Goal: Task Accomplishment & Management: Complete application form

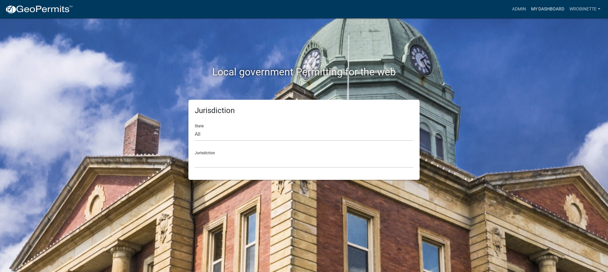
click at [543, 6] on link "My Dashboard" at bounding box center [548, 9] width 38 height 12
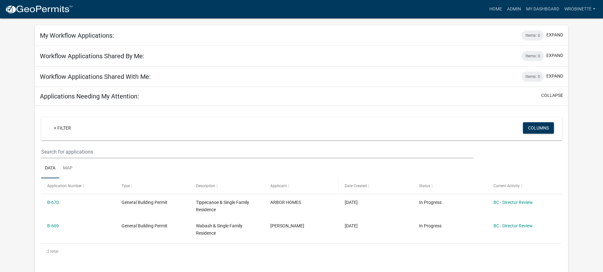
scroll to position [63, 0]
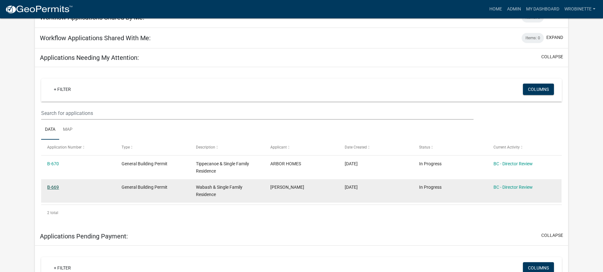
click at [54, 187] on link "B-669" at bounding box center [53, 187] width 12 height 5
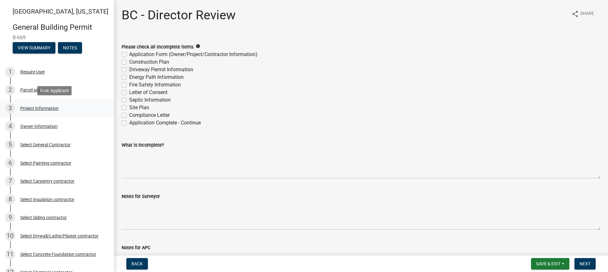
click at [44, 109] on div "Project Information" at bounding box center [39, 108] width 38 height 4
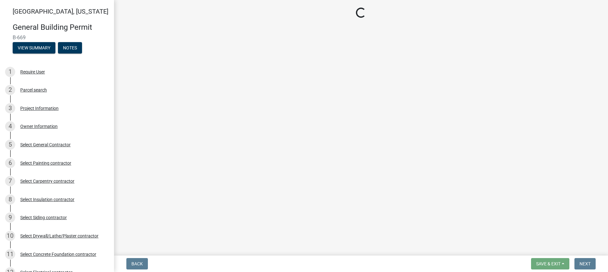
select select "f62e9ec7-2ce1-40c9-9d70-ac6e7ddc5d7c"
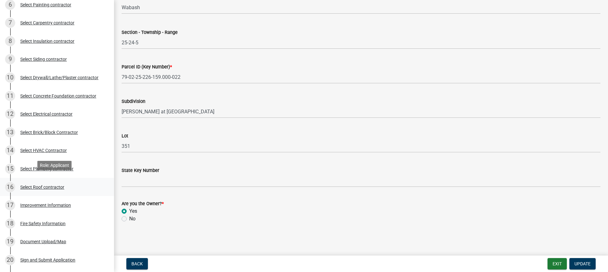
scroll to position [190, 0]
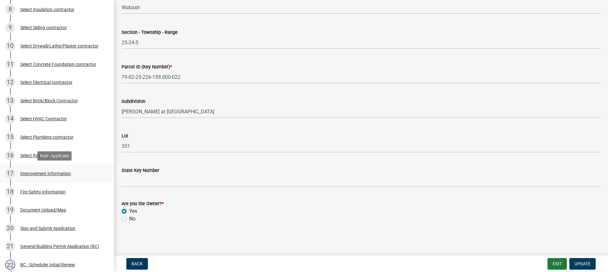
click at [37, 175] on div "Improvement Information" at bounding box center [45, 173] width 51 height 4
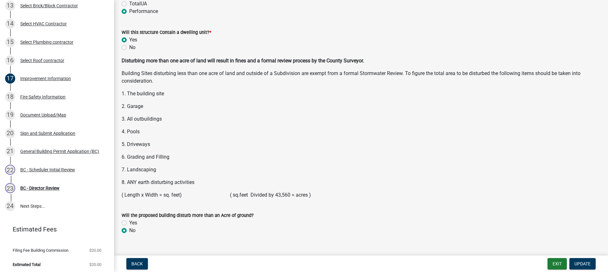
scroll to position [824, 0]
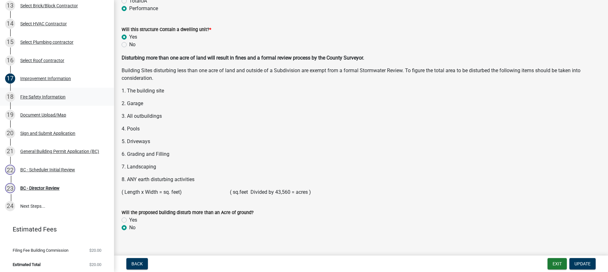
click at [57, 93] on div "18 Fire Safety Information" at bounding box center [54, 97] width 99 height 10
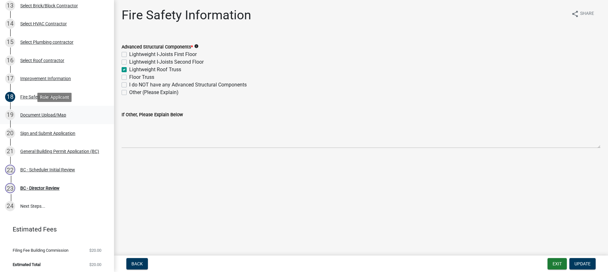
click at [41, 115] on div "Document Upload/Map" at bounding box center [43, 115] width 46 height 4
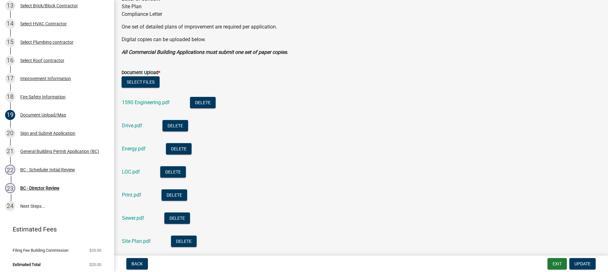
scroll to position [190, 0]
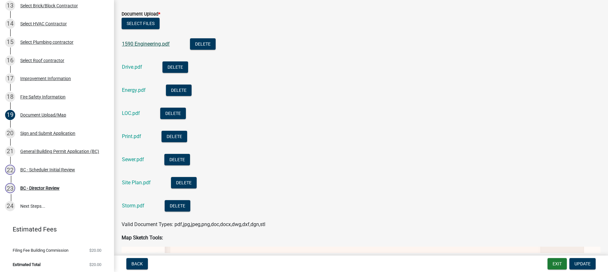
click at [143, 43] on link "1590 Engineering.pdf" at bounding box center [146, 44] width 48 height 6
click at [134, 67] on link "Drive.pdf" at bounding box center [132, 67] width 20 height 6
click at [137, 90] on link "Energy.pdf" at bounding box center [134, 90] width 24 height 6
click at [129, 68] on link "Drive.pdf" at bounding box center [132, 67] width 20 height 6
click at [128, 88] on link "Energy.pdf" at bounding box center [134, 90] width 24 height 6
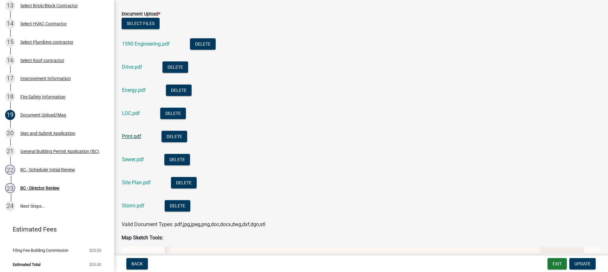
click at [128, 137] on link "Print.pdf" at bounding box center [131, 136] width 19 height 6
click at [143, 43] on link "1590 Engineering.pdf" at bounding box center [146, 44] width 48 height 6
click at [135, 137] on link "Print.pdf" at bounding box center [131, 136] width 19 height 6
click at [132, 158] on link "Sewer.pdf" at bounding box center [133, 159] width 22 height 6
click at [135, 181] on link "Site Plan.pdf" at bounding box center [136, 183] width 29 height 6
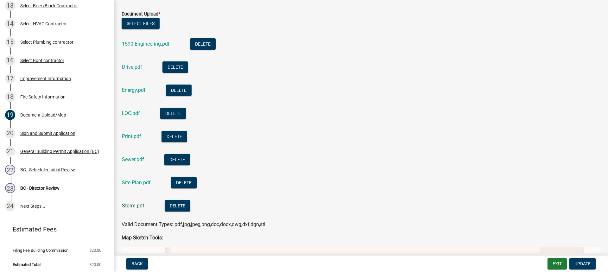
click at [135, 205] on link "Storm.pdf" at bounding box center [133, 206] width 22 height 6
click at [130, 135] on link "Print.pdf" at bounding box center [131, 136] width 19 height 6
click at [136, 133] on link "Print.pdf" at bounding box center [131, 136] width 19 height 6
click at [151, 43] on link "1590 Engineering.pdf" at bounding box center [146, 44] width 48 height 6
click at [129, 135] on link "Print.pdf" at bounding box center [131, 136] width 19 height 6
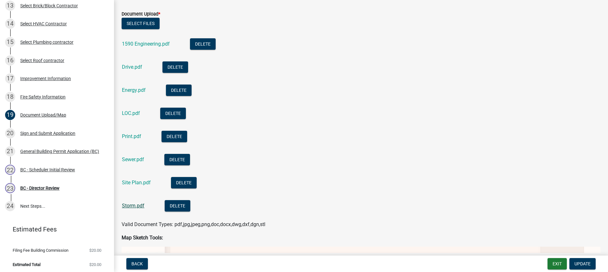
click at [128, 206] on link "Storm.pdf" at bounding box center [133, 206] width 22 height 6
click at [39, 169] on div "BC - Scheduler Initial Review" at bounding box center [47, 170] width 55 height 4
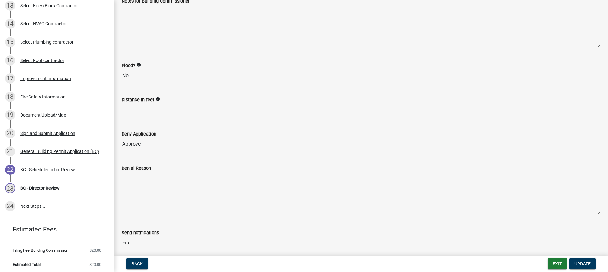
scroll to position [107, 0]
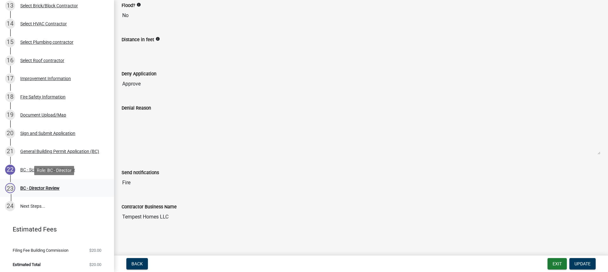
click at [43, 188] on div "BC - Director Review" at bounding box center [39, 188] width 39 height 4
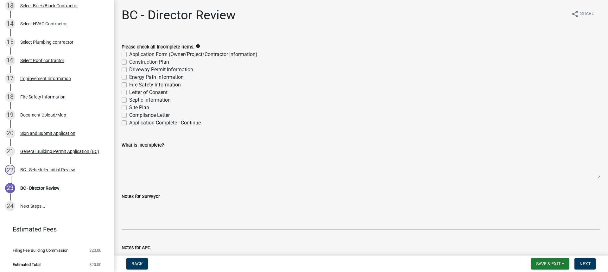
click at [129, 124] on label "Application Complete - Continue" at bounding box center [165, 123] width 72 height 8
click at [129, 123] on input "Application Complete - Continue" at bounding box center [131, 121] width 4 height 4
checkbox input "true"
checkbox input "false"
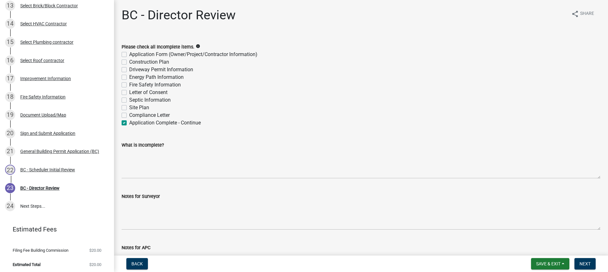
checkbox input "false"
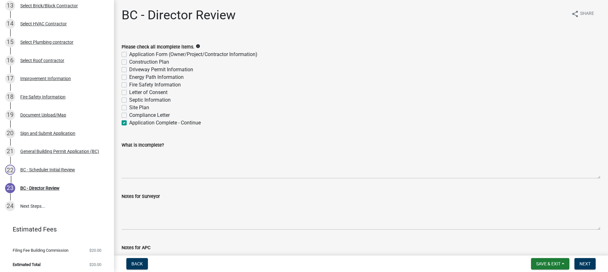
checkbox input "false"
checkbox input "true"
click at [586, 264] on span "Next" at bounding box center [585, 263] width 11 height 5
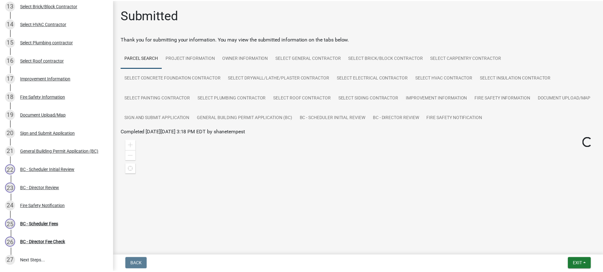
scroll to position [340, 0]
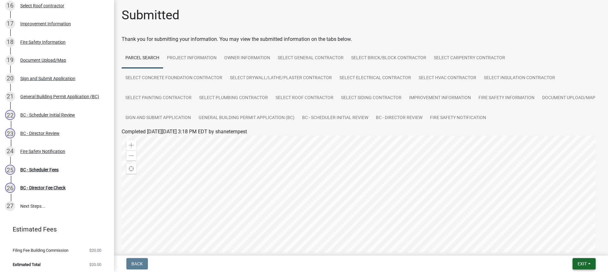
click at [583, 262] on span "Exit" at bounding box center [582, 263] width 9 height 5
click at [567, 245] on button "Save & Exit" at bounding box center [570, 247] width 51 height 15
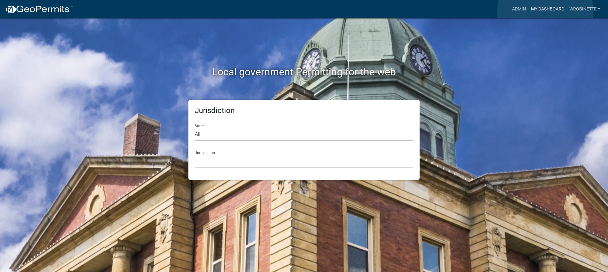
click at [545, 11] on link "My Dashboard" at bounding box center [548, 9] width 38 height 12
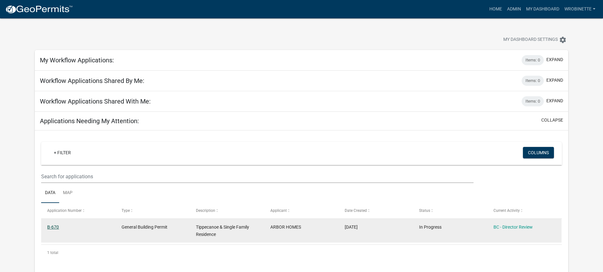
click at [50, 227] on link "B-670" at bounding box center [53, 227] width 12 height 5
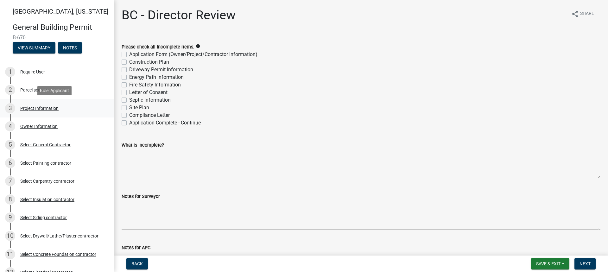
click at [30, 106] on div "Project Information" at bounding box center [39, 108] width 38 height 4
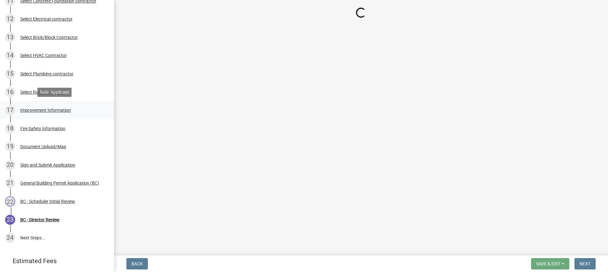
scroll to position [287, 0]
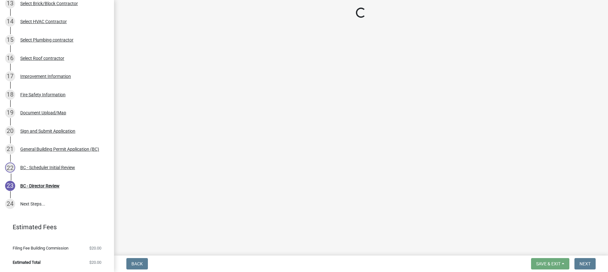
select select "284065a8-e45b-4e27-8ad0-db61958597b9"
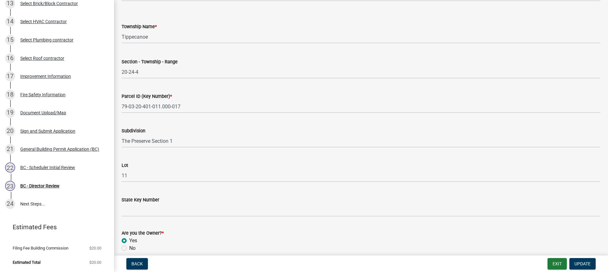
scroll to position [338, 0]
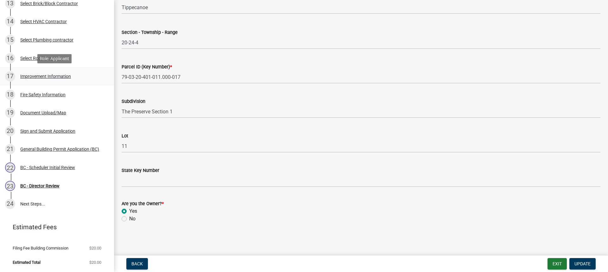
click at [41, 74] on div "Improvement Information" at bounding box center [45, 76] width 51 height 4
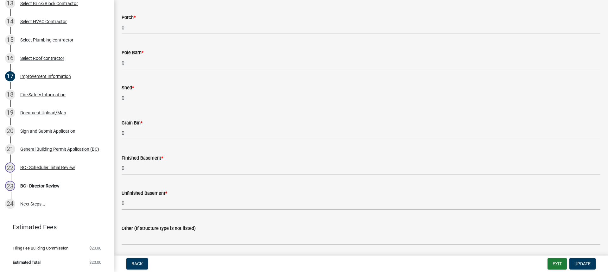
scroll to position [412, 0]
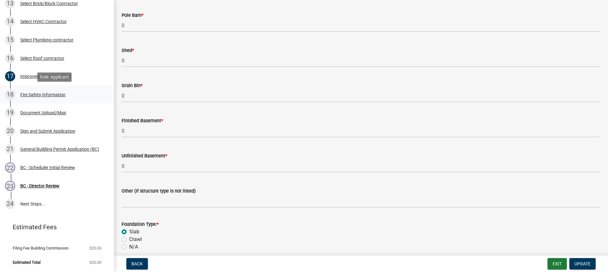
click at [47, 94] on div "Fire Safety Information" at bounding box center [42, 94] width 45 height 4
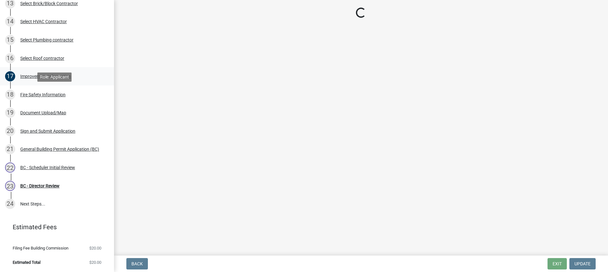
scroll to position [0, 0]
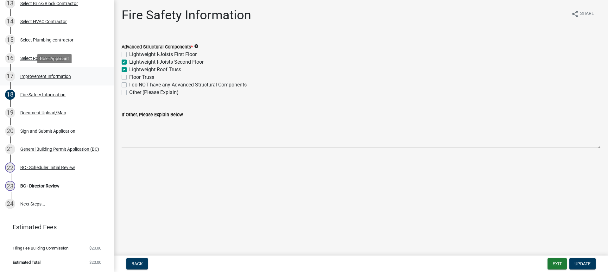
click at [35, 76] on div "Improvement Information" at bounding box center [45, 76] width 51 height 4
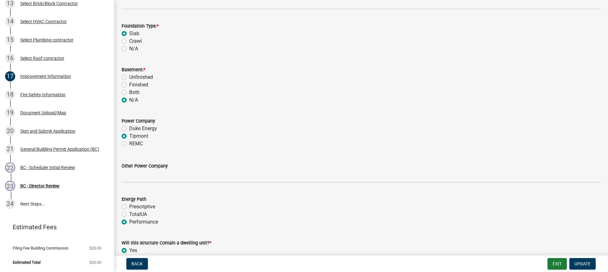
scroll to position [665, 0]
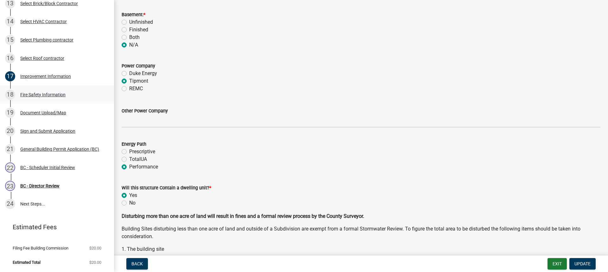
click at [43, 95] on div "Fire Safety Information" at bounding box center [42, 94] width 45 height 4
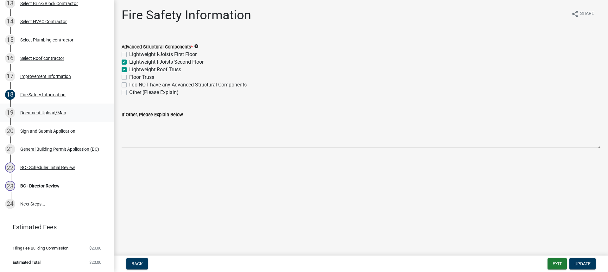
click at [35, 111] on div "Document Upload/Map" at bounding box center [43, 113] width 46 height 4
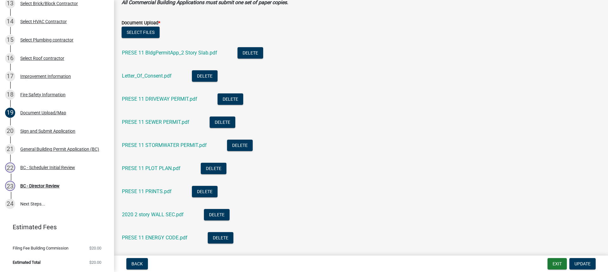
scroll to position [190, 0]
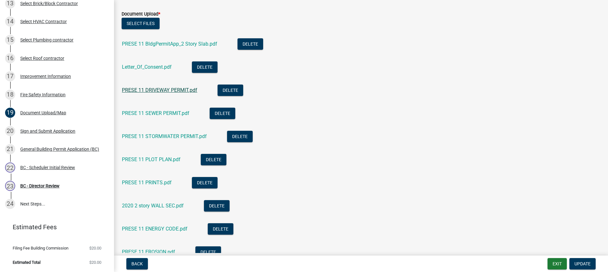
click at [156, 91] on link "PRESE 11 DRIVEWAY PERMIT.pdf" at bounding box center [159, 90] width 75 height 6
click at [156, 111] on link "PRESE 11 SEWER PERMIT.pdf" at bounding box center [155, 113] width 67 height 6
click at [181, 135] on link "PRESE 11 STORMWATER PERMIT.pdf" at bounding box center [164, 136] width 85 height 6
click at [156, 158] on link "PRESE 11 PLOT PLAN.pdf" at bounding box center [151, 159] width 59 height 6
click at [153, 160] on link "PRESE 11 PLOT PLAN.pdf" at bounding box center [151, 159] width 59 height 6
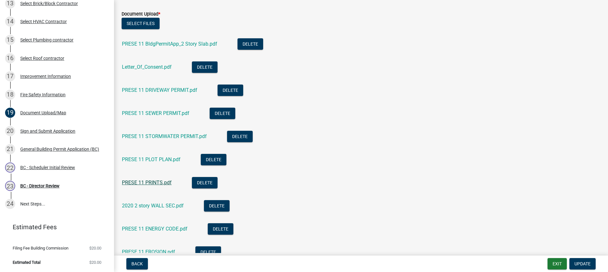
click at [152, 181] on link "PRESE 11 PRINTS.pdf" at bounding box center [147, 183] width 50 height 6
click at [163, 202] on div "2020 2 story WALL SEC.pdf" at bounding box center [158, 206] width 72 height 13
drag, startPoint x: 336, startPoint y: 188, endPoint x: 231, endPoint y: 206, distance: 106.2
click at [306, 193] on li "PRESE 11 PRINTS.pdf Delete" at bounding box center [361, 183] width 479 height 23
click at [176, 206] on link "2020 2 story WALL SEC.pdf" at bounding box center [153, 206] width 62 height 6
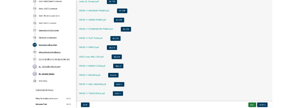
scroll to position [253, 0]
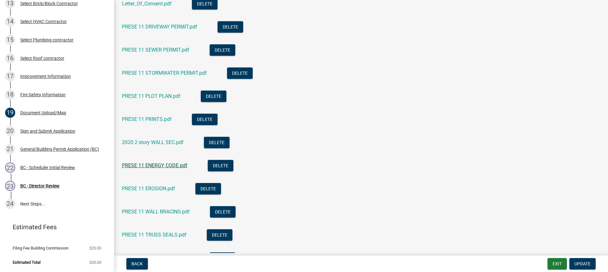
click at [165, 164] on link "PRESE 11 ENERGY CODE.pdf" at bounding box center [155, 165] width 66 height 6
click at [152, 118] on link "PRESE 11 PRINTS.pdf" at bounding box center [147, 119] width 50 height 6
click at [158, 165] on link "PRESE 11 ENERGY CODE.pdf" at bounding box center [155, 165] width 66 height 6
click at [154, 121] on link "PRESE 11 PRINTS.pdf" at bounding box center [147, 119] width 50 height 6
click at [156, 209] on link "PRESE 11 WALL BRACING.pdf" at bounding box center [156, 212] width 68 height 6
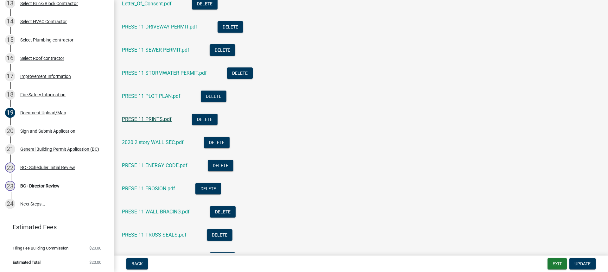
click at [161, 118] on link "PRESE 11 PRINTS.pdf" at bounding box center [147, 119] width 50 height 6
click at [159, 211] on link "PRESE 11 WALL BRACING.pdf" at bounding box center [156, 212] width 68 height 6
click at [158, 119] on link "PRESE 11 PRINTS.pdf" at bounding box center [147, 119] width 50 height 6
click at [158, 210] on link "PRESE 11 WALL BRACING.pdf" at bounding box center [156, 212] width 68 height 6
click at [156, 116] on div "PRESE 11 PRINTS.pdf" at bounding box center [152, 120] width 60 height 13
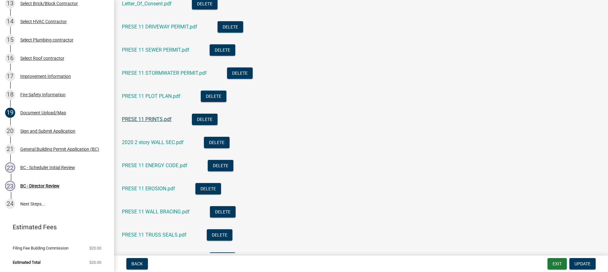
click at [157, 120] on link "PRESE 11 PRINTS.pdf" at bounding box center [147, 119] width 50 height 6
click at [161, 208] on div "PRESE 11 WALL BRACING.pdf" at bounding box center [161, 212] width 78 height 13
click at [166, 212] on link "PRESE 11 WALL BRACING.pdf" at bounding box center [156, 212] width 68 height 6
click at [156, 117] on link "PRESE 11 PRINTS.pdf" at bounding box center [147, 119] width 50 height 6
click at [161, 209] on link "PRESE 11 WALL BRACING.pdf" at bounding box center [156, 212] width 68 height 6
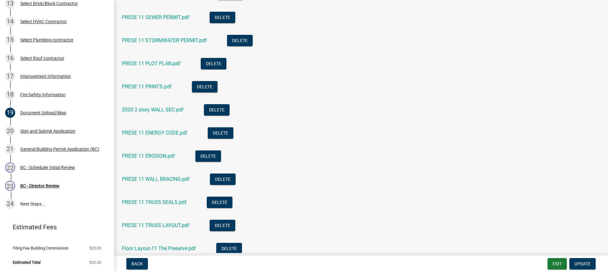
scroll to position [317, 0]
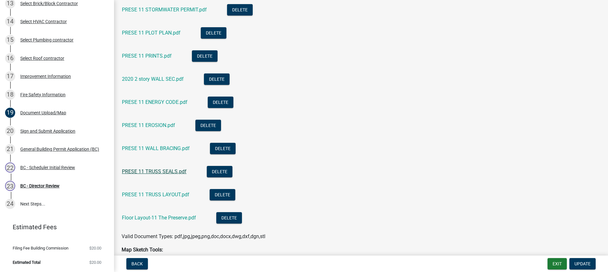
click at [158, 169] on link "PRESE 11 TRUSS SEALS.pdf" at bounding box center [154, 172] width 65 height 6
click at [159, 193] on link "PRESE 11 TRUSS LAYOUT.pdf" at bounding box center [155, 195] width 67 height 6
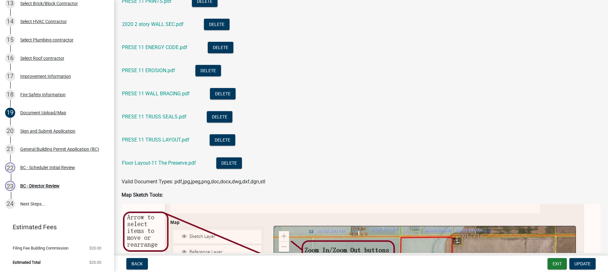
scroll to position [380, 0]
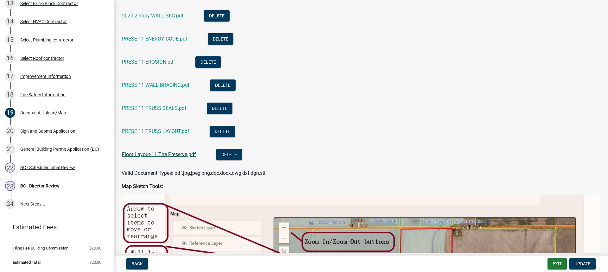
click at [158, 155] on link "Floor Layout-11 The Preserve.pdf" at bounding box center [159, 154] width 74 height 6
click at [37, 167] on div "BC - Scheduler Initial Review" at bounding box center [47, 167] width 55 height 4
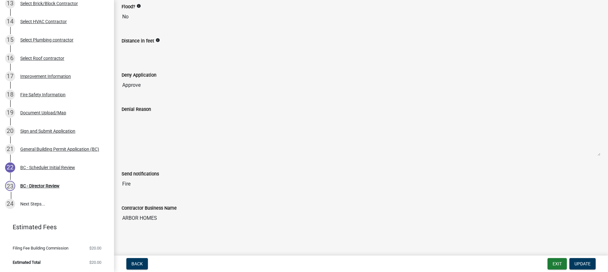
scroll to position [107, 0]
click at [35, 185] on div "BC - Director Review" at bounding box center [39, 186] width 39 height 4
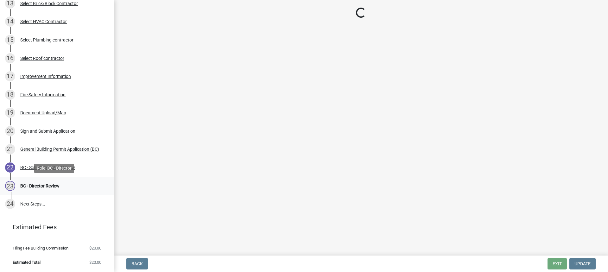
scroll to position [0, 0]
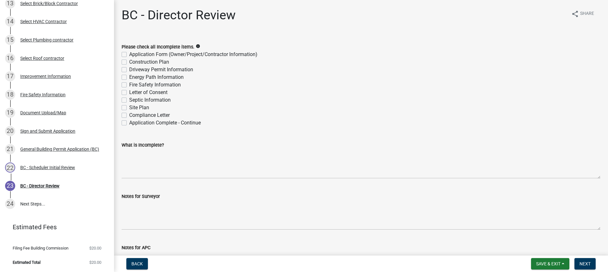
click at [129, 77] on label "Energy Path Information" at bounding box center [156, 77] width 54 height 8
click at [129, 77] on input "Energy Path Information" at bounding box center [131, 75] width 4 height 4
checkbox input "true"
checkbox input "false"
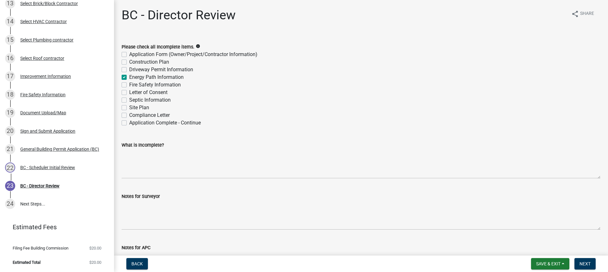
checkbox input "false"
checkbox input "true"
checkbox input "false"
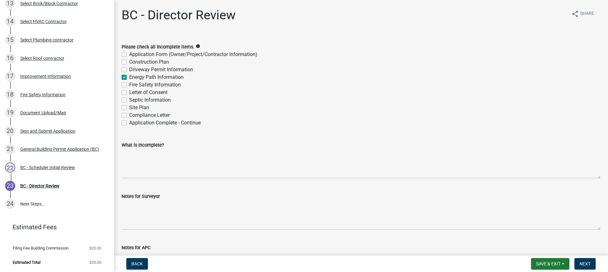
checkbox input "false"
click at [129, 62] on label "Construction Plan" at bounding box center [149, 62] width 40 height 8
click at [129, 62] on input "Construction Plan" at bounding box center [131, 60] width 4 height 4
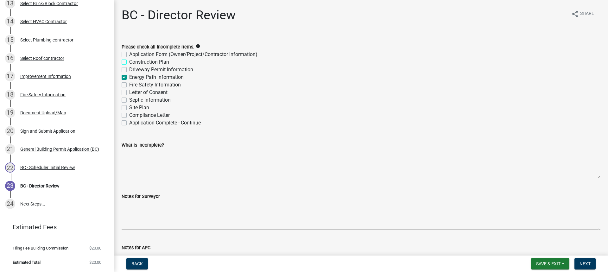
checkbox input "true"
checkbox input "false"
checkbox input "true"
checkbox input "false"
checkbox input "true"
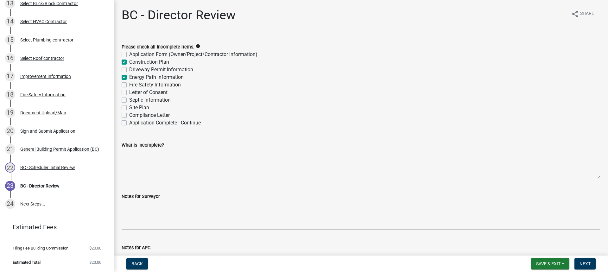
checkbox input "false"
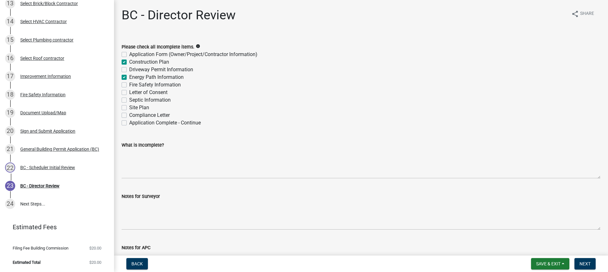
checkbox input "false"
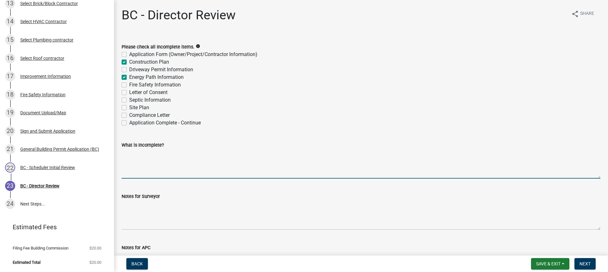
click at [134, 157] on textarea "What is Incomplete?" at bounding box center [361, 164] width 479 height 30
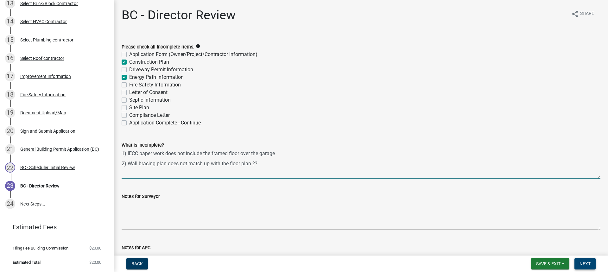
type textarea "1) IECC paper work does not include the framed floor over the garage 2) Wall br…"
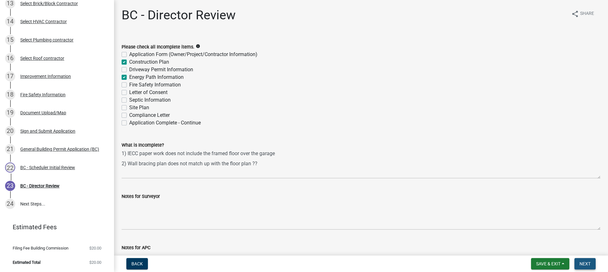
click at [585, 263] on span "Next" at bounding box center [585, 263] width 11 height 5
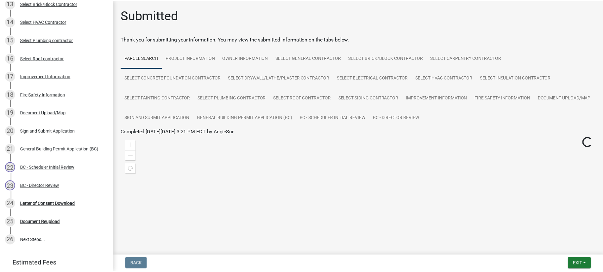
scroll to position [324, 0]
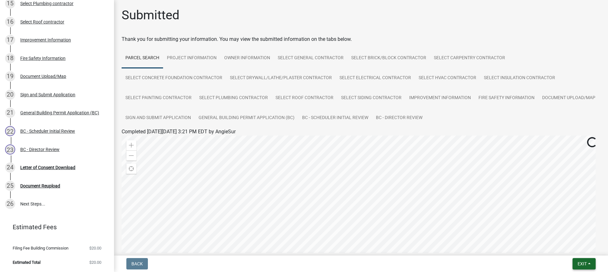
click at [582, 262] on span "Exit" at bounding box center [582, 263] width 9 height 5
click at [560, 249] on button "Save & Exit" at bounding box center [570, 247] width 51 height 15
